Goal: Information Seeking & Learning: Check status

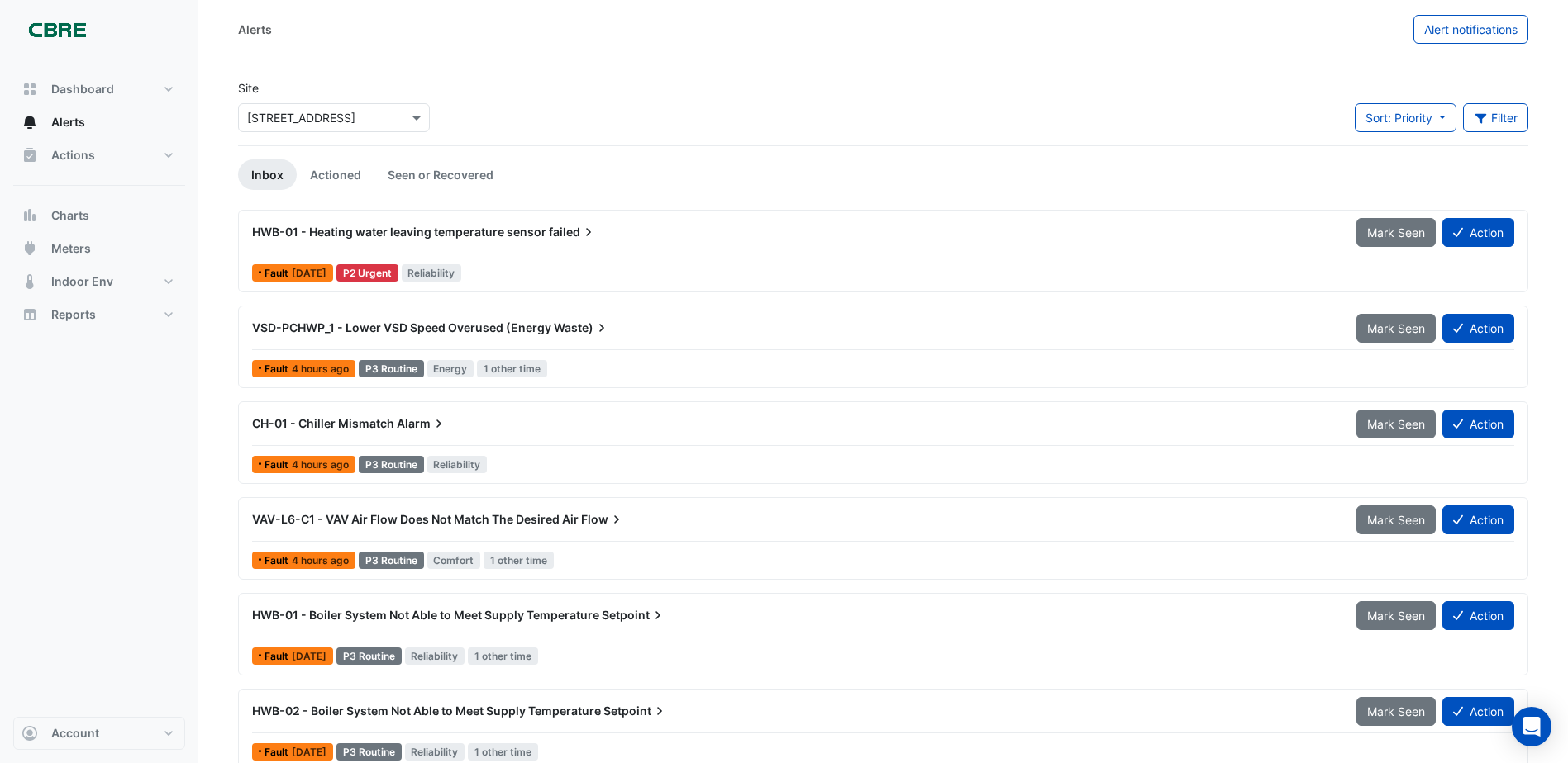
click at [309, 267] on span "[DATE]" at bounding box center [309, 272] width 35 height 13
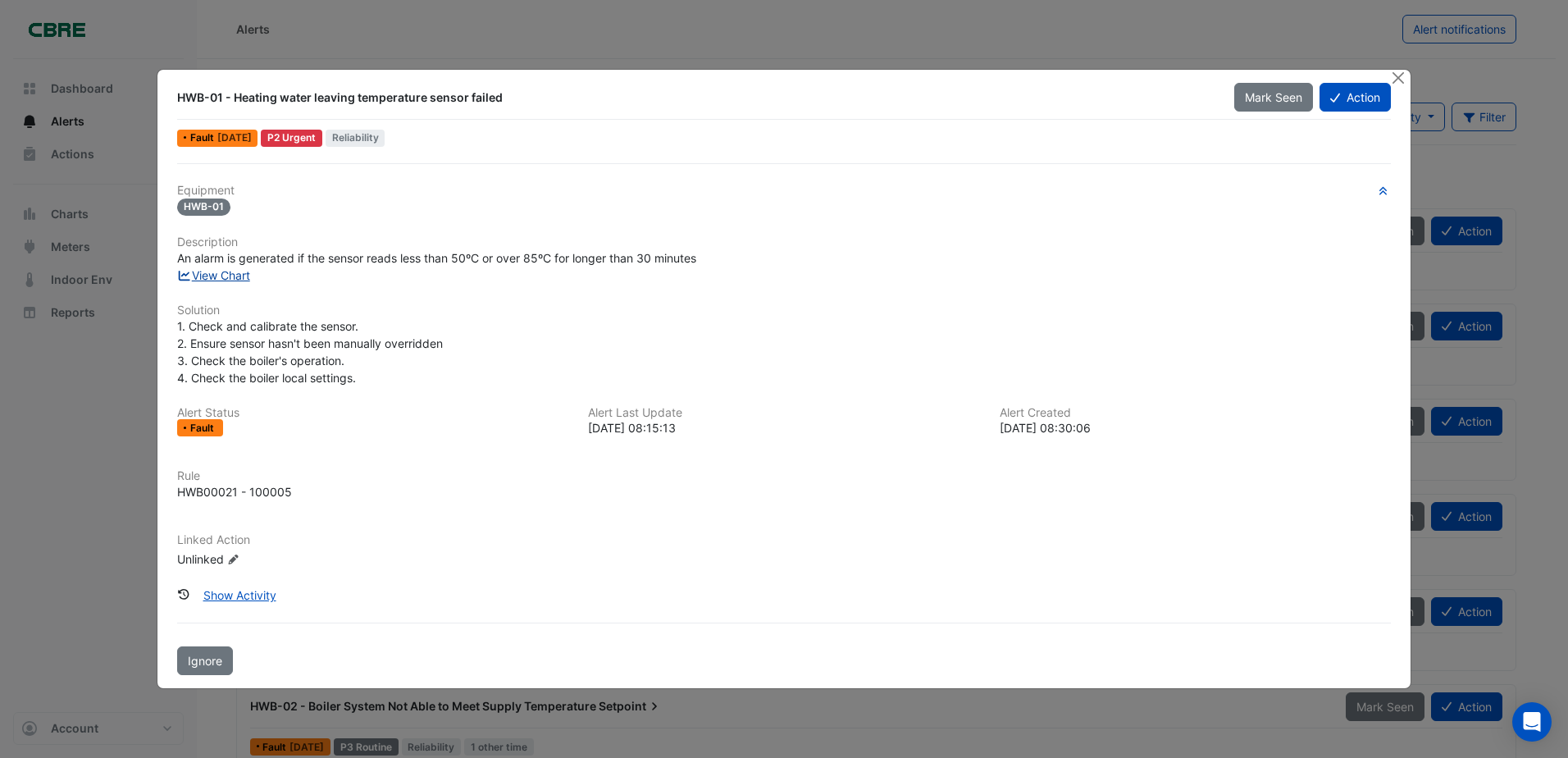
click at [221, 272] on link "View Chart" at bounding box center [213, 275] width 73 height 14
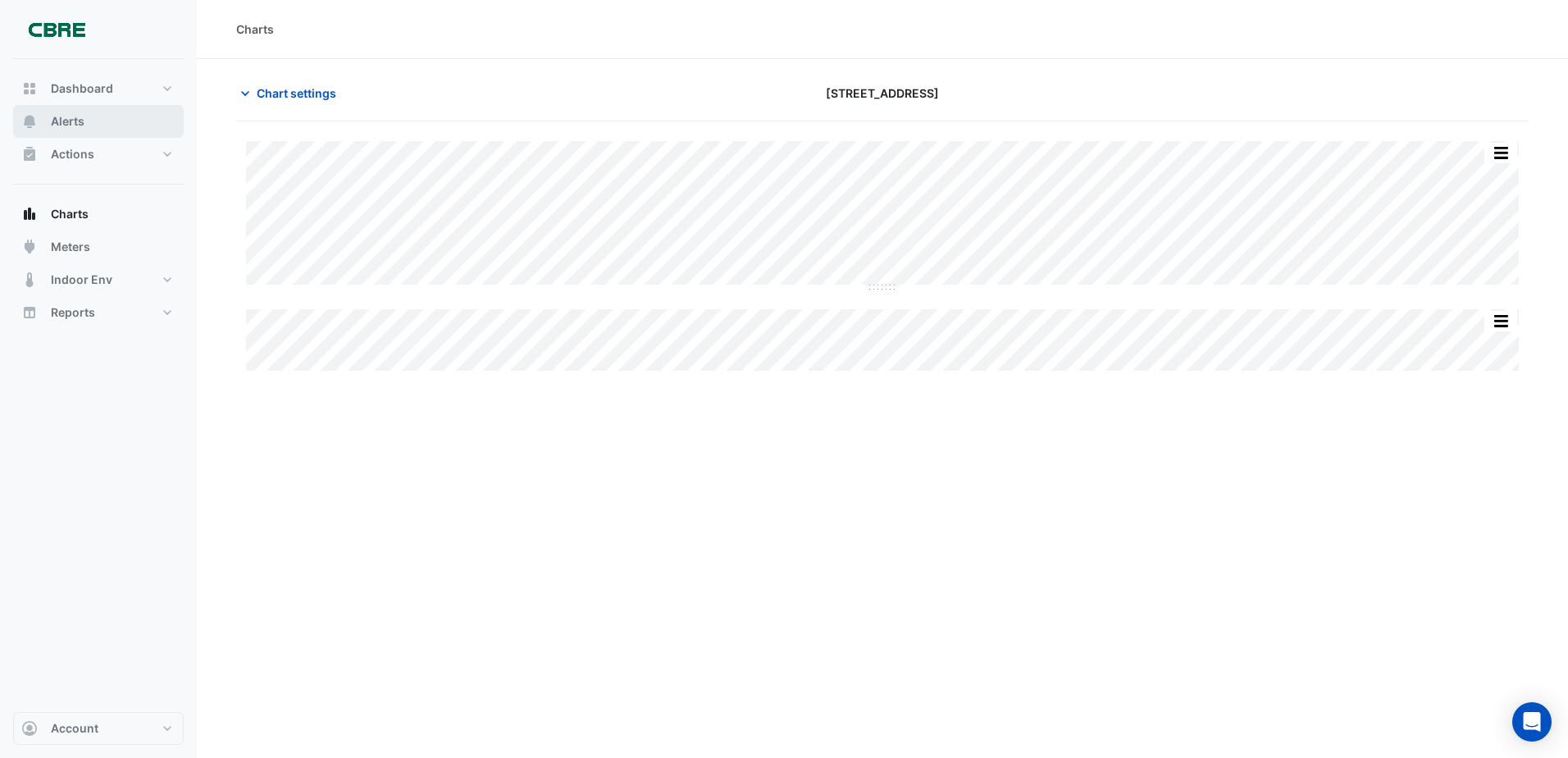
click at [78, 121] on span "Alerts" at bounding box center [67, 121] width 34 height 16
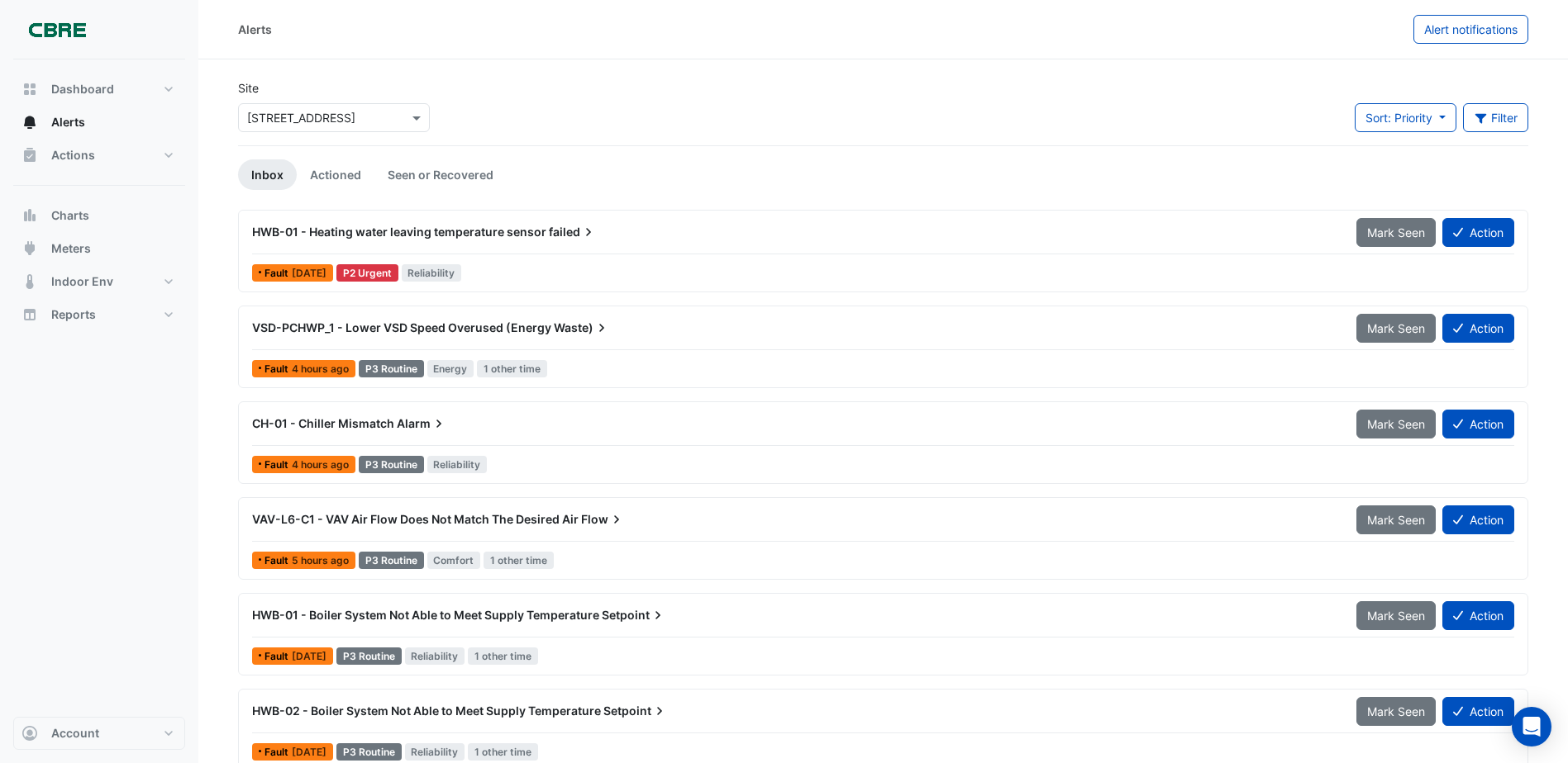
click at [370, 329] on span "VSD-PCHWP_1 - Lower VSD Speed Overused (Energy" at bounding box center [401, 327] width 299 height 14
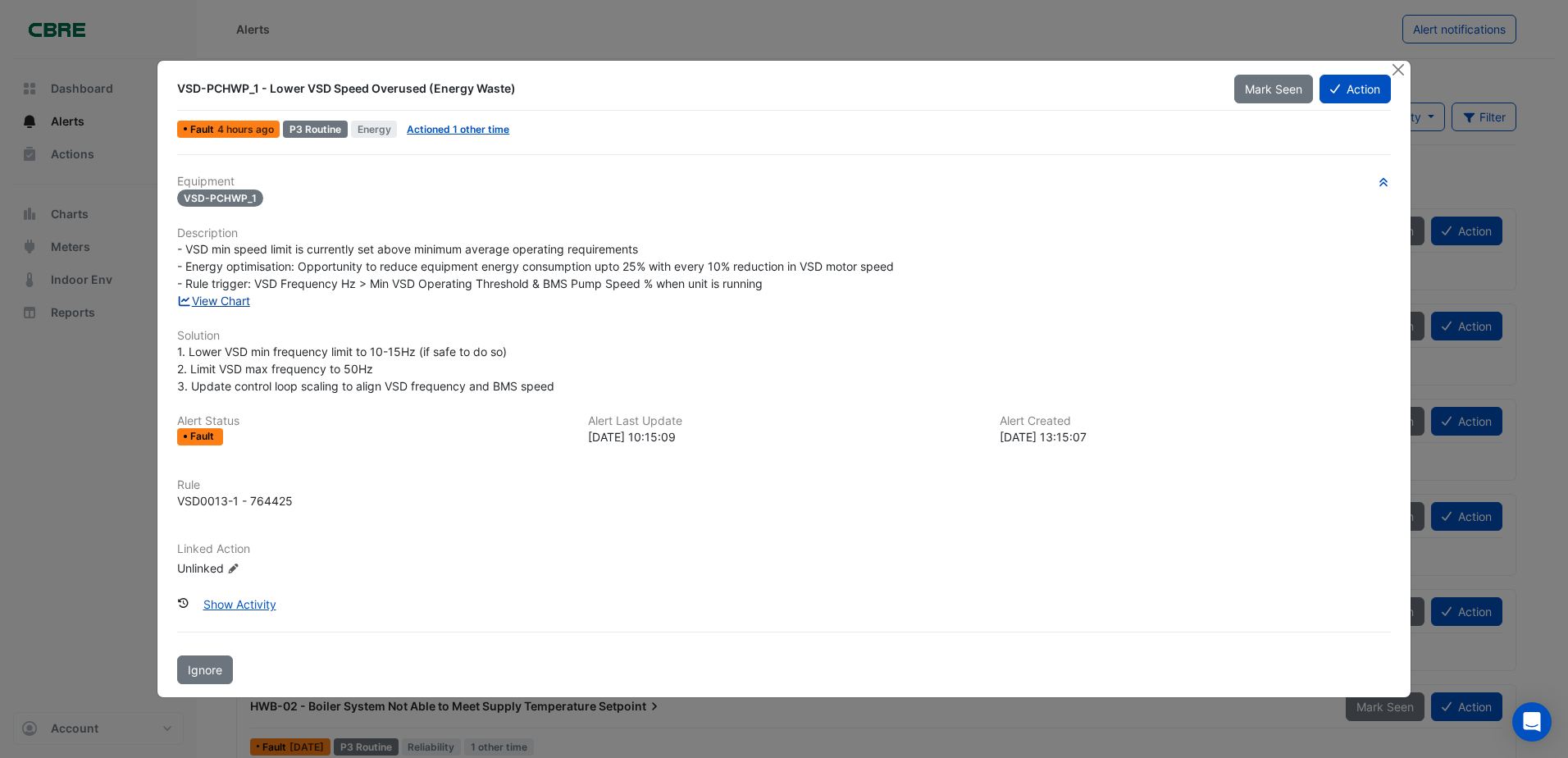
click at [211, 300] on link "View Chart" at bounding box center [213, 300] width 73 height 14
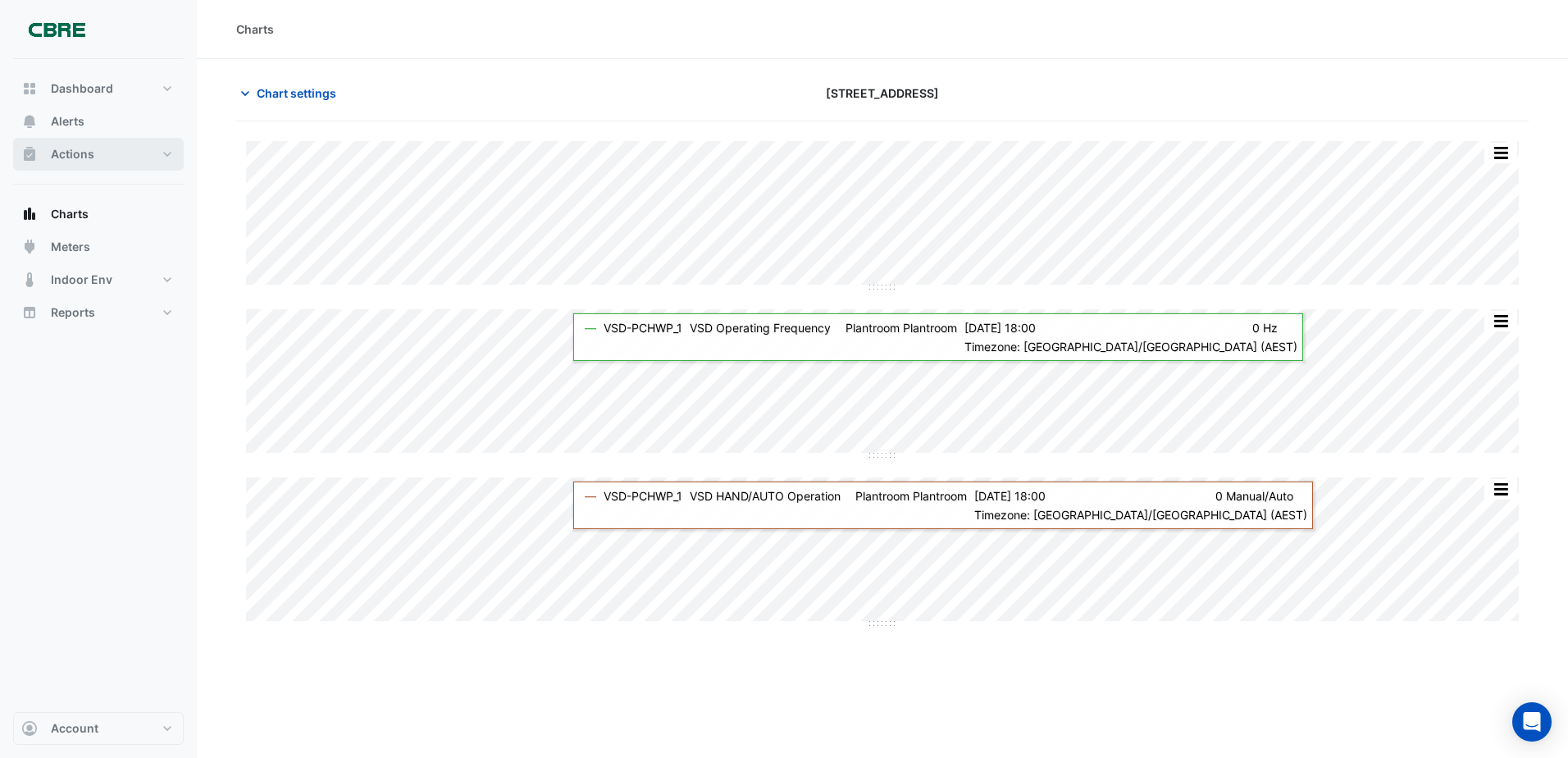
click at [65, 152] on span "Actions" at bounding box center [72, 154] width 44 height 16
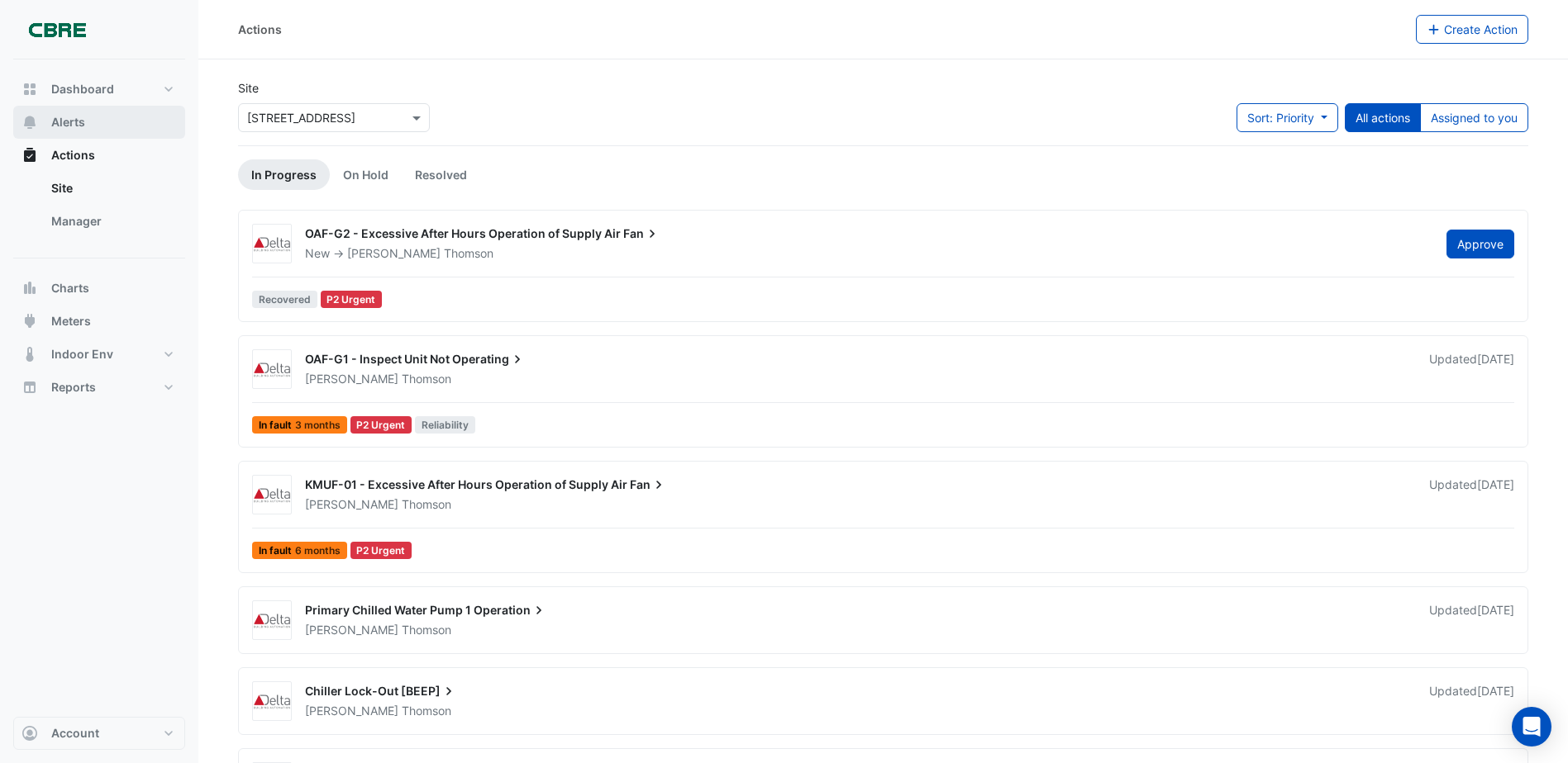
click at [72, 125] on span "Alerts" at bounding box center [67, 122] width 34 height 17
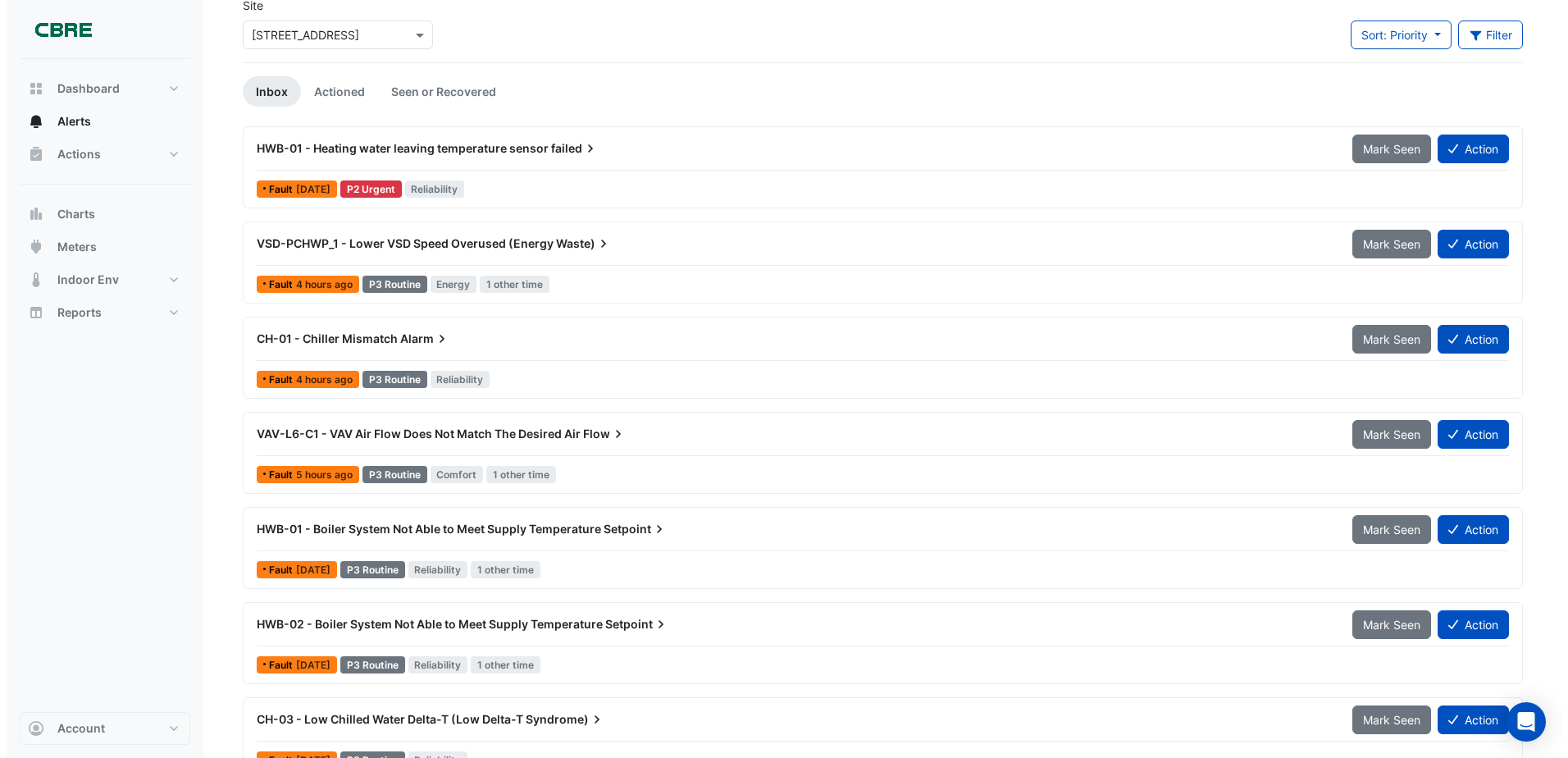
scroll to position [164, 0]
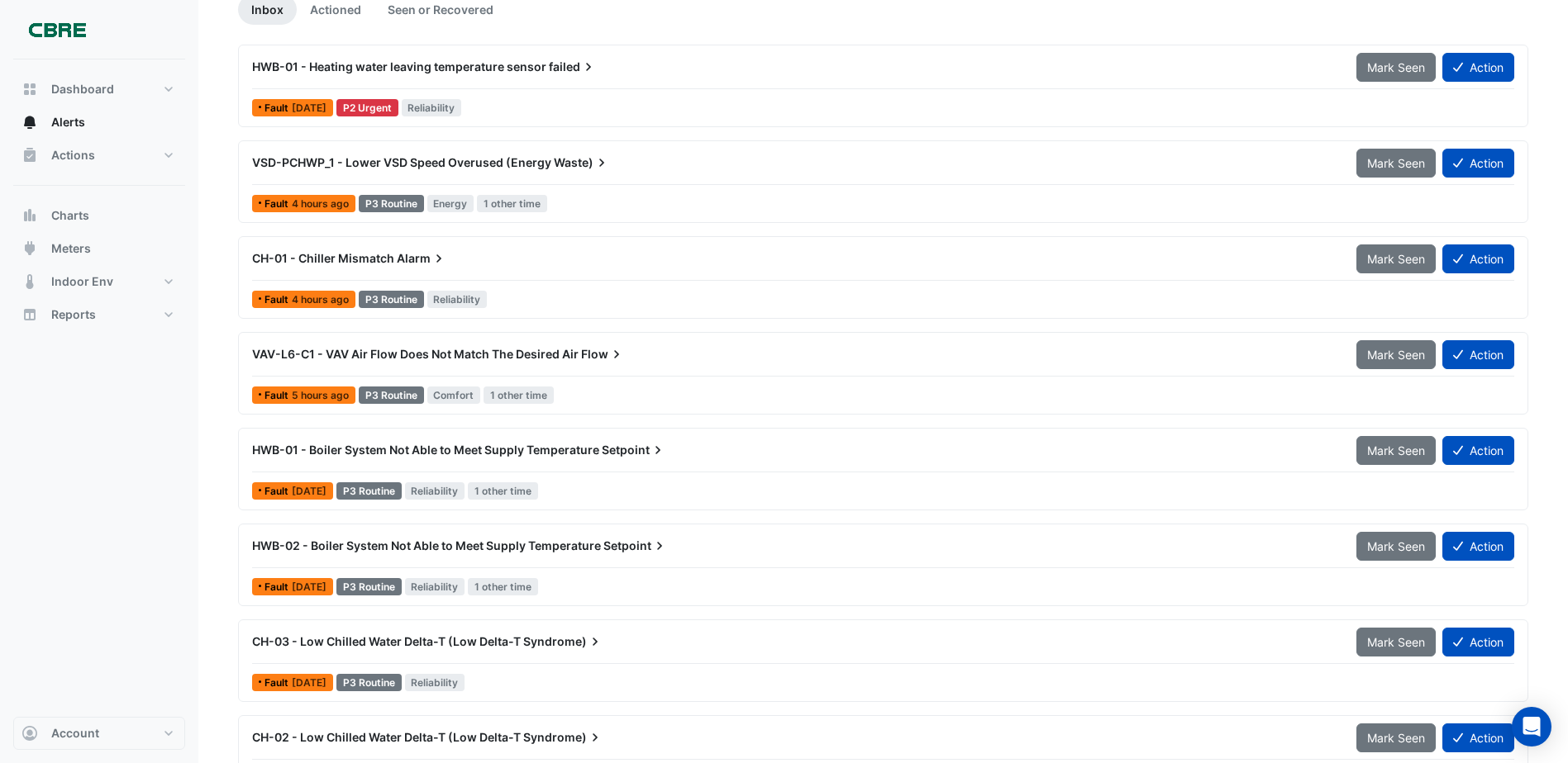
click at [312, 256] on span "CH-01 - Chiller Mismatch" at bounding box center [323, 258] width 143 height 14
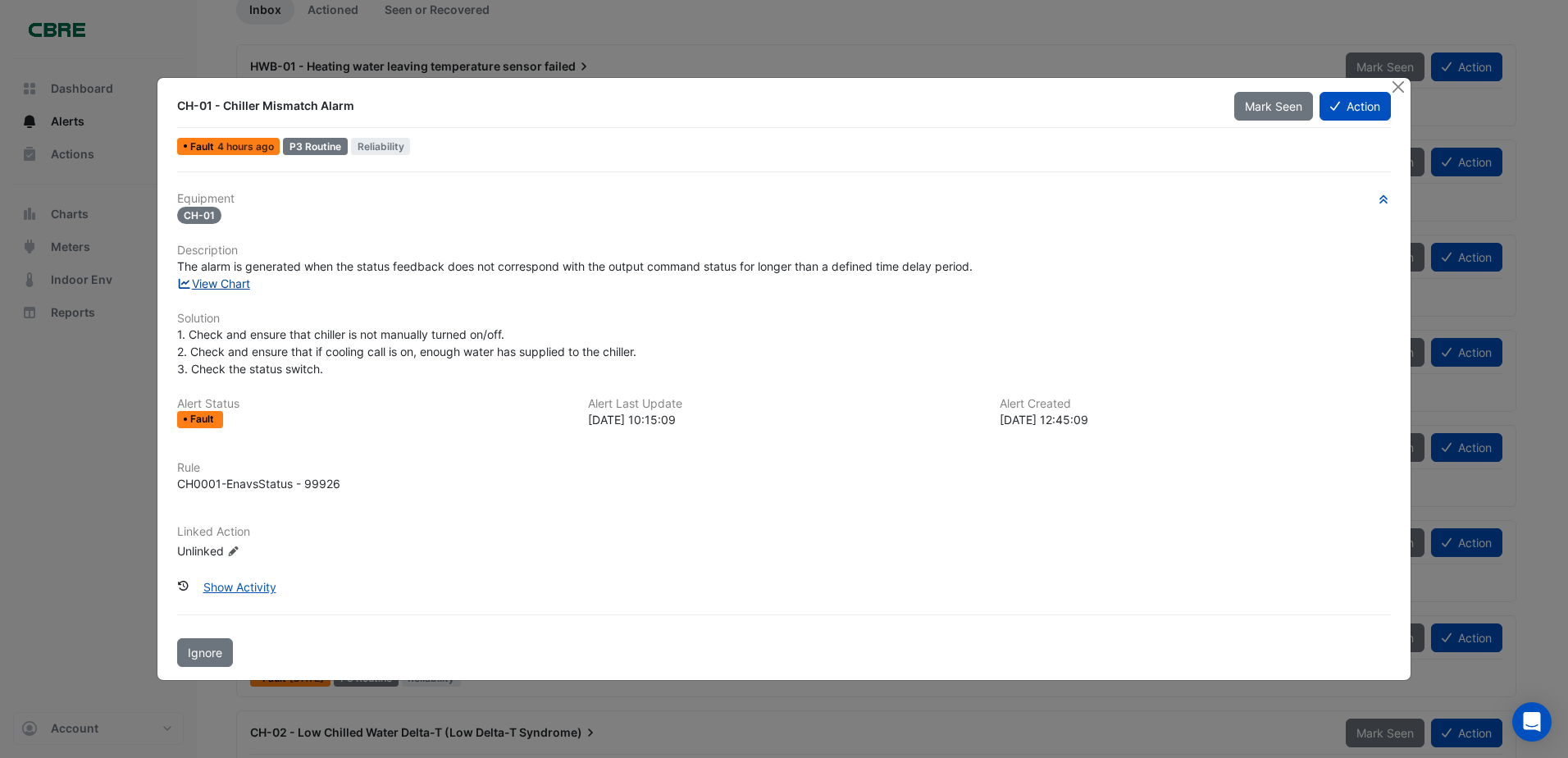
click at [214, 279] on link "View Chart" at bounding box center [213, 283] width 73 height 14
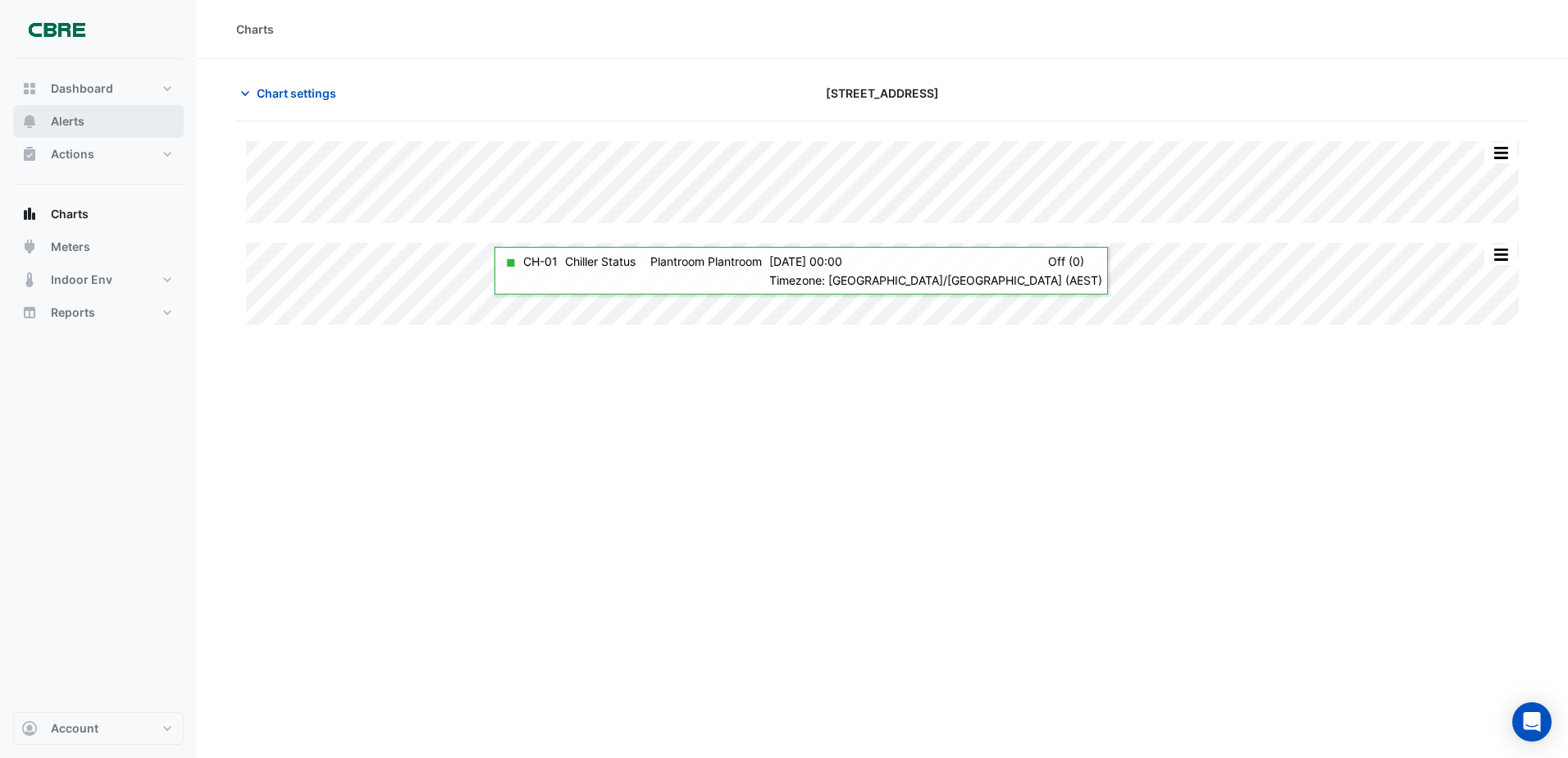
click at [68, 116] on span "Alerts" at bounding box center [67, 121] width 34 height 16
